Goal: Task Accomplishment & Management: Use online tool/utility

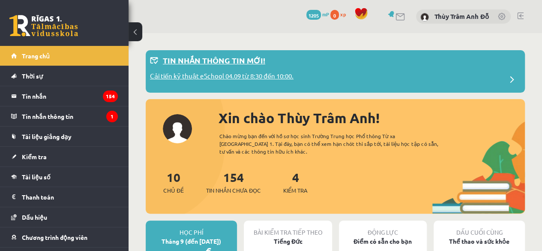
click at [214, 80] on p "Cải tiến kỹ thuật eSchool 04.09 từ 8:30 đến 10:00." at bounding box center [222, 77] width 144 height 12
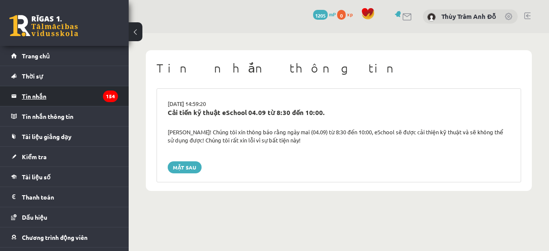
click at [37, 94] on font "Tin nhắn" at bounding box center [34, 96] width 24 height 8
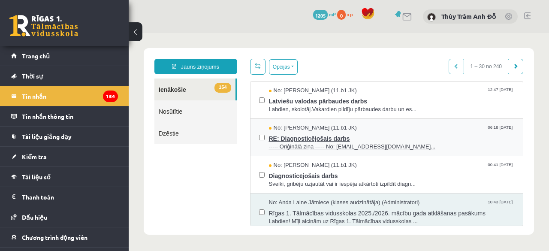
click at [314, 143] on span "----- Oriģinālā ziņa ----- No: [EMAIL_ADDRESS][DOMAIN_NAME]..." at bounding box center [392, 147] width 246 height 8
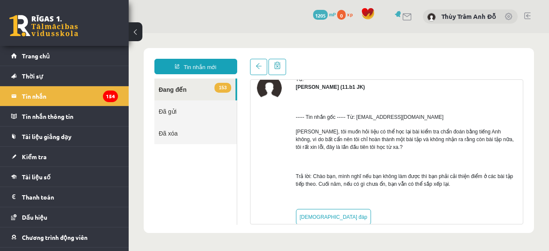
click at [379, 134] on font "[PERSON_NAME], tôi muốn hỏi liệu có thể học lại bài kiểm tra chẩn đoán bằng tiế…" at bounding box center [405, 139] width 218 height 21
click at [261, 67] on link at bounding box center [258, 67] width 17 height 16
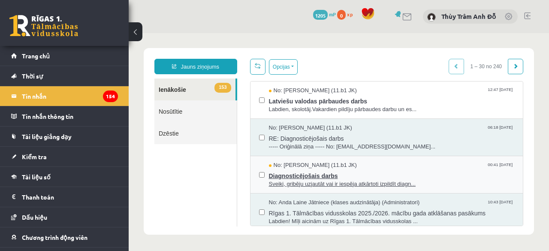
click at [296, 183] on span "Sveiki, gribēju uzjautāt vai ir iespēja atkārtoti izpildīt diagn..." at bounding box center [392, 184] width 246 height 8
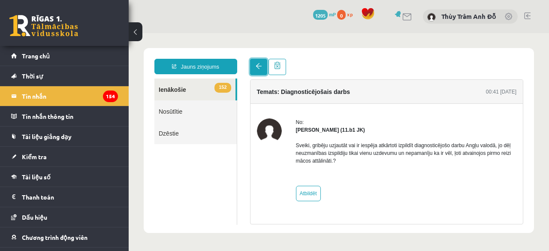
click at [257, 72] on link at bounding box center [258, 67] width 17 height 16
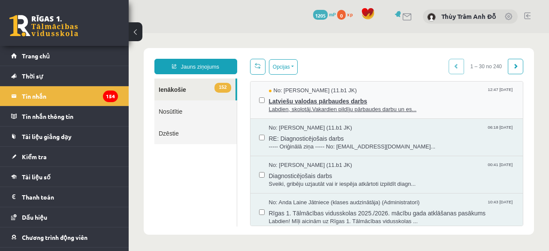
click at [281, 99] on span "Latviešu valodas pārbaudes darbs" at bounding box center [392, 100] width 246 height 11
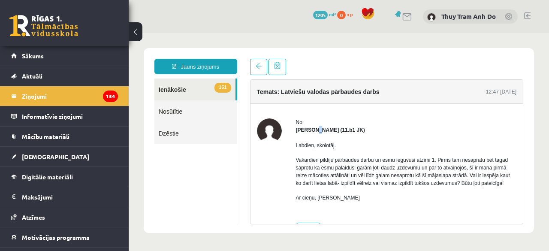
click at [316, 128] on strong "[PERSON_NAME] (11.b1 JK)" at bounding box center [330, 130] width 69 height 6
click at [63, 152] on link "[DEMOGRAPHIC_DATA]" at bounding box center [64, 157] width 107 height 20
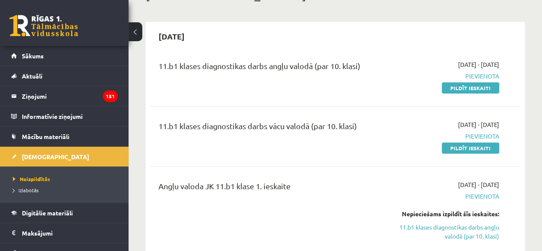
scroll to position [86, 0]
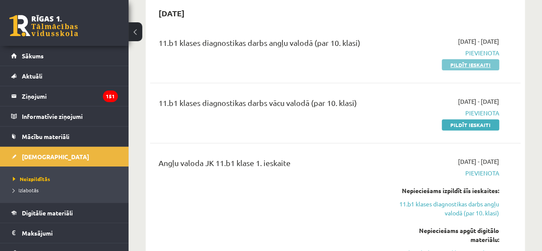
click at [464, 66] on link "Pildīt ieskaiti" at bounding box center [470, 64] width 57 height 11
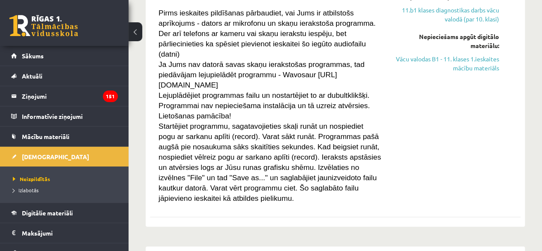
scroll to position [300, 0]
